Goal: Task Accomplishment & Management: Manage account settings

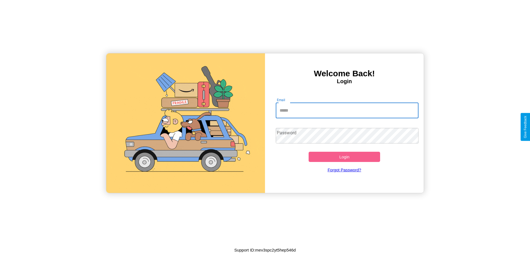
click at [347, 110] on input "Email" at bounding box center [347, 110] width 143 height 15
type input "**********"
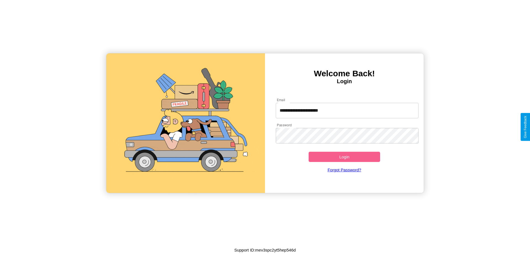
click at [345, 157] on button "Login" at bounding box center [345, 157] width 72 height 10
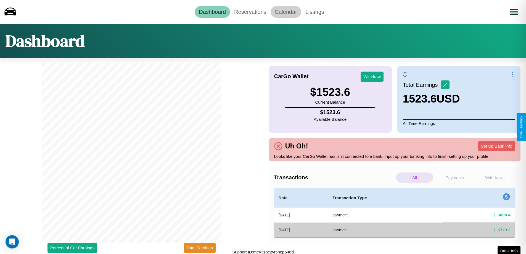
click at [286, 12] on link "Calendar" at bounding box center [286, 12] width 31 height 12
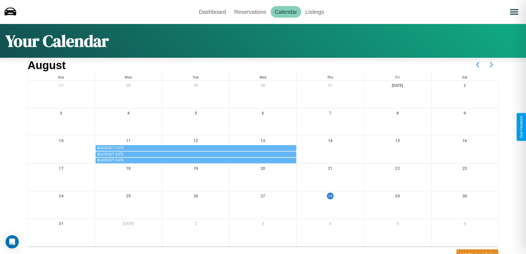
click at [492, 65] on icon at bounding box center [492, 65] width 14 height 14
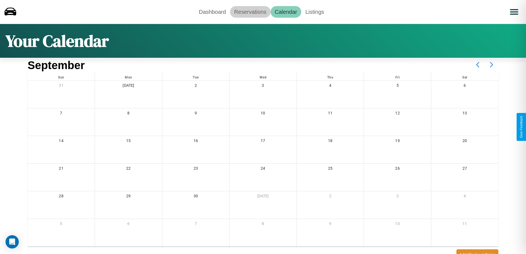
click at [250, 12] on link "Reservations" at bounding box center [250, 12] width 41 height 12
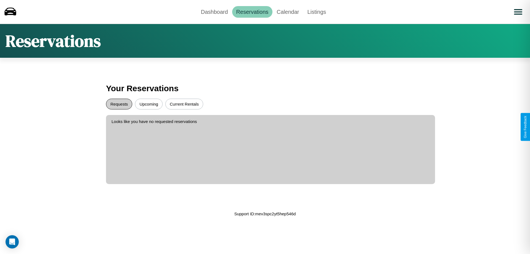
click at [119, 104] on button "Requests" at bounding box center [119, 104] width 26 height 11
click at [184, 104] on button "Current Rentals" at bounding box center [184, 104] width 38 height 11
